Goal: Task Accomplishment & Management: Use online tool/utility

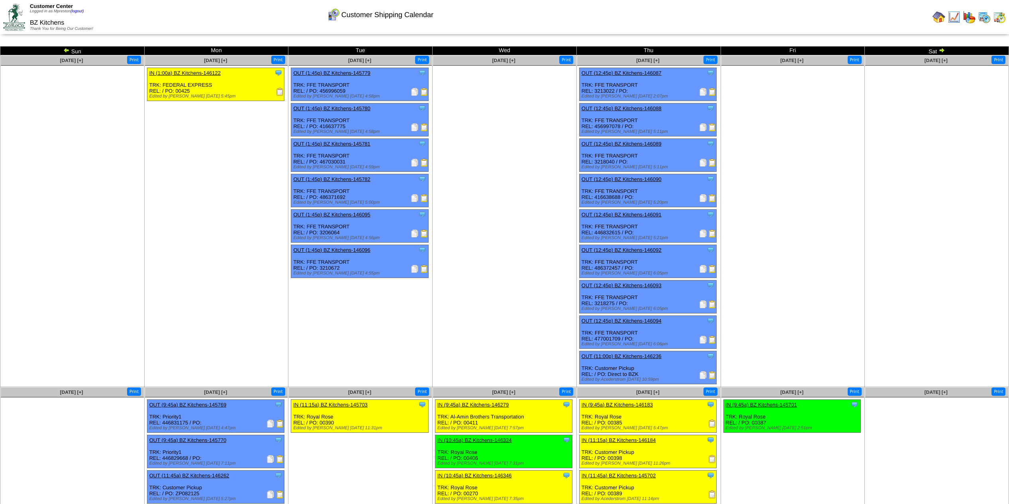
scroll to position [74, 0]
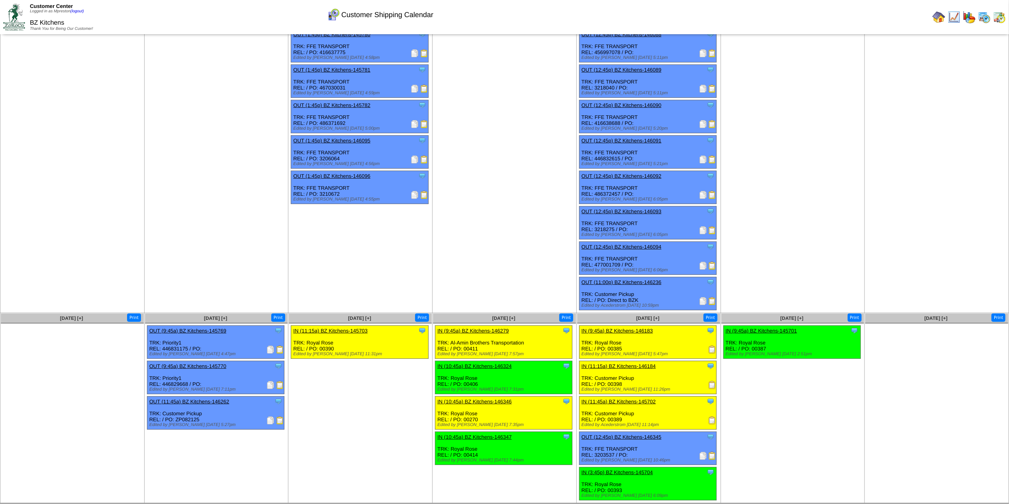
scroll to position [74, 0]
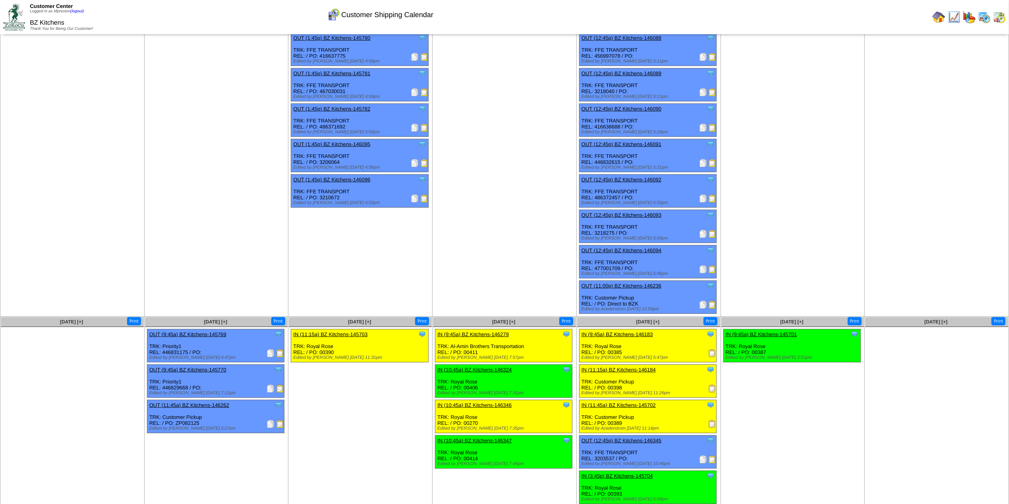
scroll to position [74, 0]
